Goal: Find specific page/section: Find specific page/section

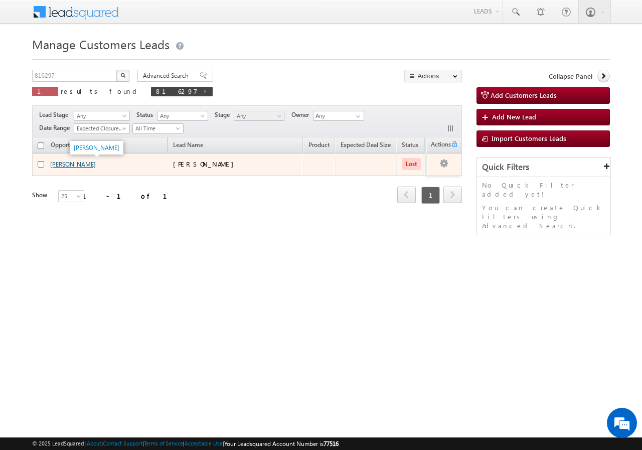
click at [69, 165] on link "[PERSON_NAME]" at bounding box center [73, 164] width 46 height 8
